Goal: Book appointment/travel/reservation

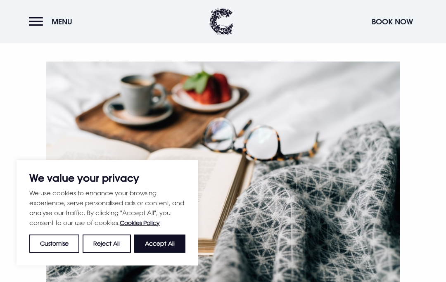
scroll to position [296, 0]
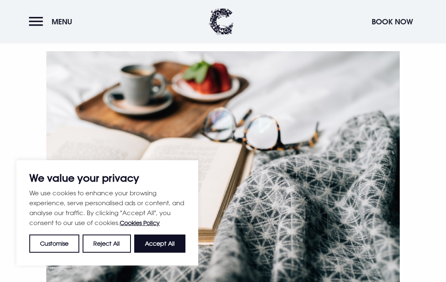
click at [167, 253] on button "Accept All" at bounding box center [159, 244] width 51 height 18
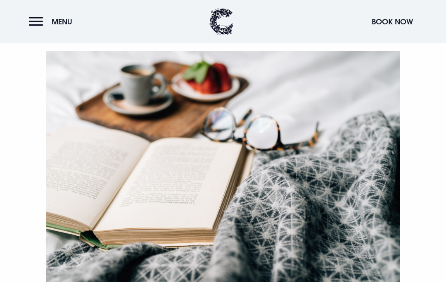
checkbox input "true"
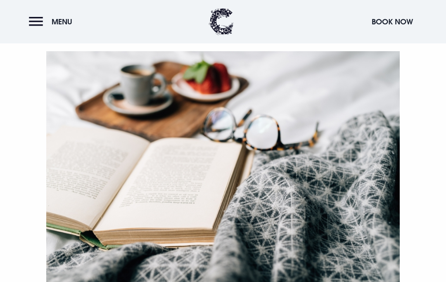
click at [38, 26] on button "Menu" at bounding box center [53, 22] width 48 height 18
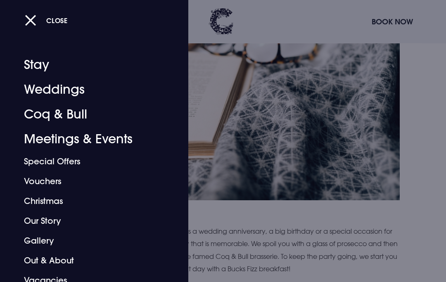
scroll to position [383, 0]
click at [95, 143] on link "Meetings & Events" at bounding box center [88, 139] width 129 height 25
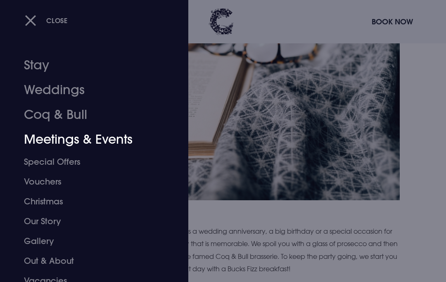
click at [281, 29] on div at bounding box center [223, 141] width 446 height 282
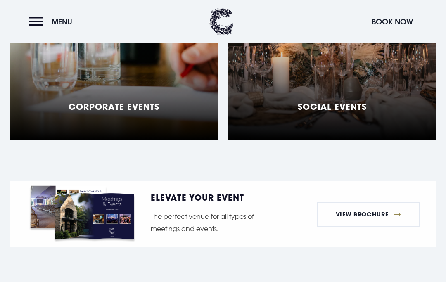
scroll to position [808, 0]
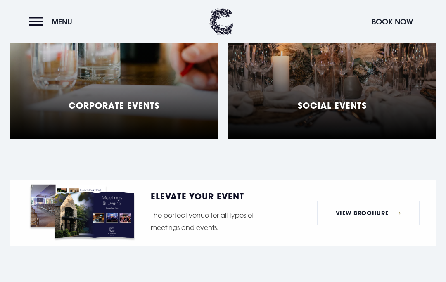
click at [407, 122] on div "Social Events" at bounding box center [332, 35] width 208 height 207
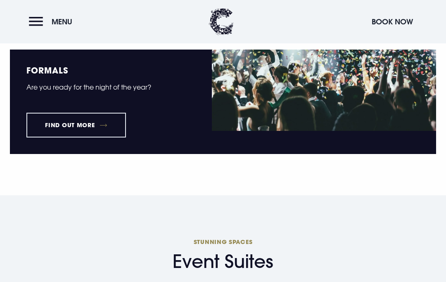
scroll to position [1079, 0]
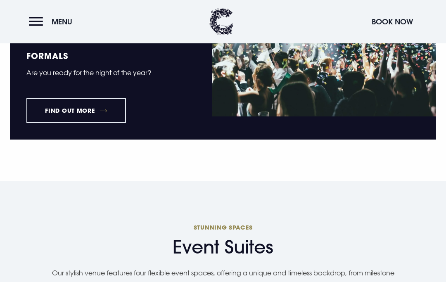
click at [82, 100] on link "Find out more" at bounding box center [76, 110] width 100 height 25
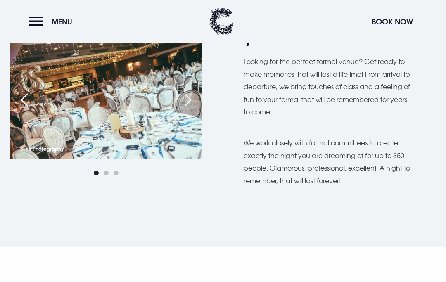
scroll to position [286, 0]
click at [179, 98] on div "Next slide" at bounding box center [188, 100] width 21 height 18
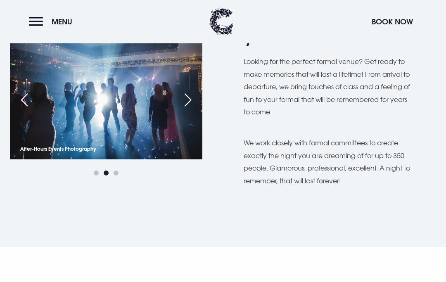
click at [183, 94] on div "Next slide" at bounding box center [188, 100] width 21 height 18
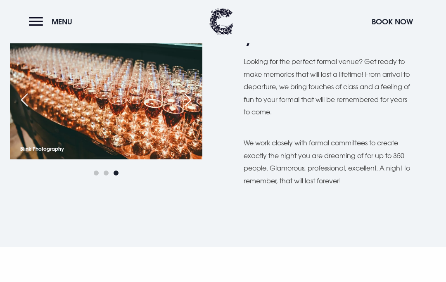
click at [182, 98] on div "Next slide" at bounding box center [188, 100] width 21 height 18
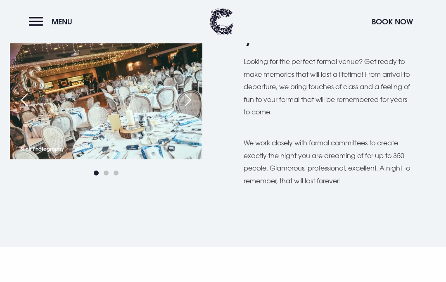
click at [184, 98] on div "Next slide" at bounding box center [188, 100] width 21 height 18
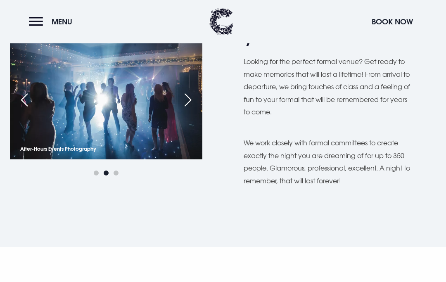
click at [188, 95] on div "Next slide" at bounding box center [188, 100] width 21 height 18
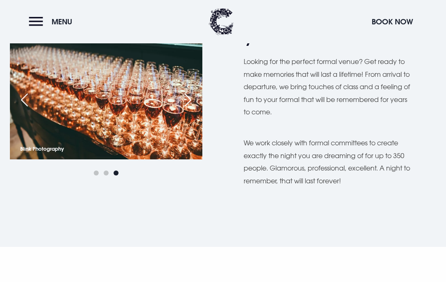
click at [183, 102] on div "Next slide" at bounding box center [188, 100] width 21 height 18
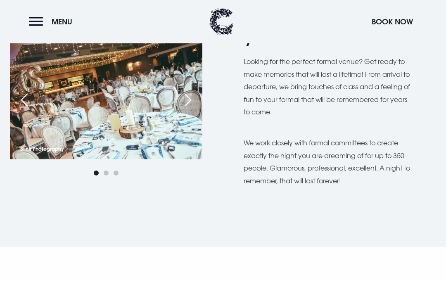
click at [193, 99] on div "Next slide" at bounding box center [188, 100] width 21 height 18
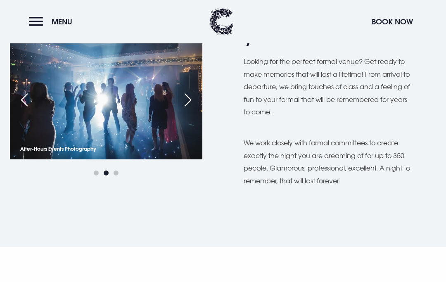
click at [187, 94] on div "Next slide" at bounding box center [188, 100] width 21 height 18
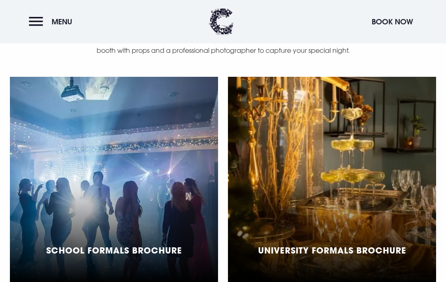
scroll to position [591, 0]
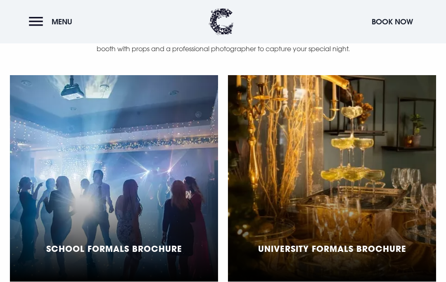
click at [164, 252] on div "School Formals Brochure" at bounding box center [114, 253] width 136 height 19
